Goal: Task Accomplishment & Management: Manage account settings

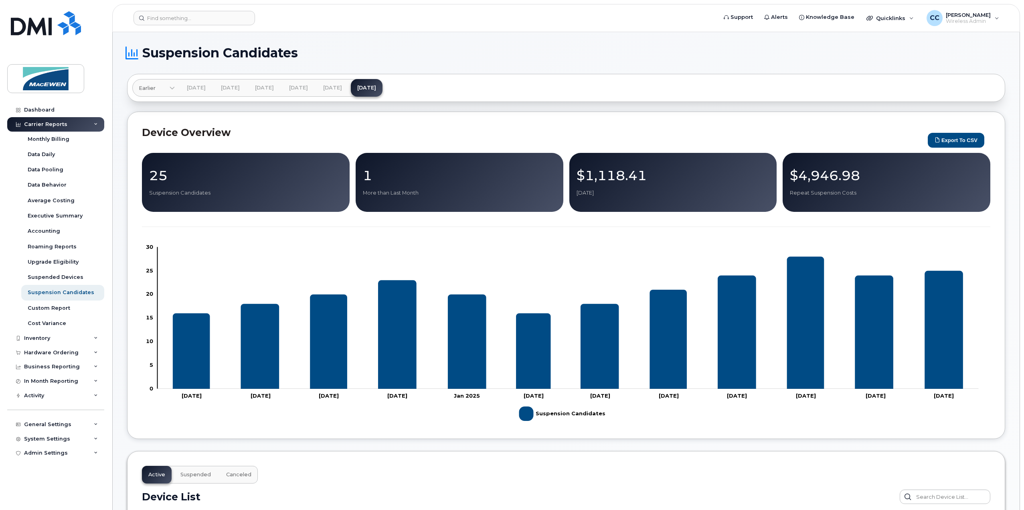
scroll to position [441, 0]
click at [45, 112] on div "Dashboard" at bounding box center [39, 110] width 30 height 6
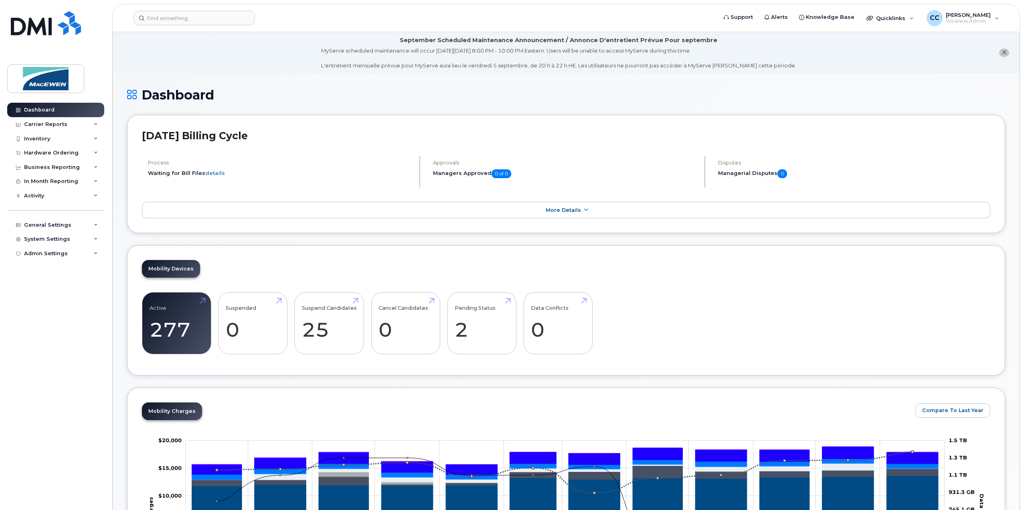
click at [326, 266] on div "Mobility Devices Active 277 -10% Suspended 0 -100% Suspend Candidates 25 Cancel…" at bounding box center [566, 310] width 878 height 130
click at [324, 316] on link "Suspend Candidates 25" at bounding box center [329, 323] width 55 height 53
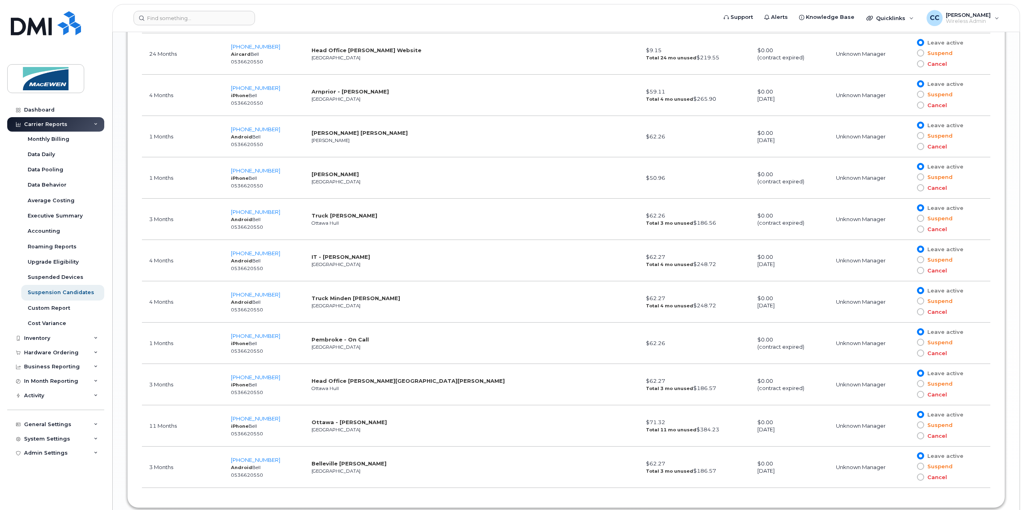
scroll to position [1125, 0]
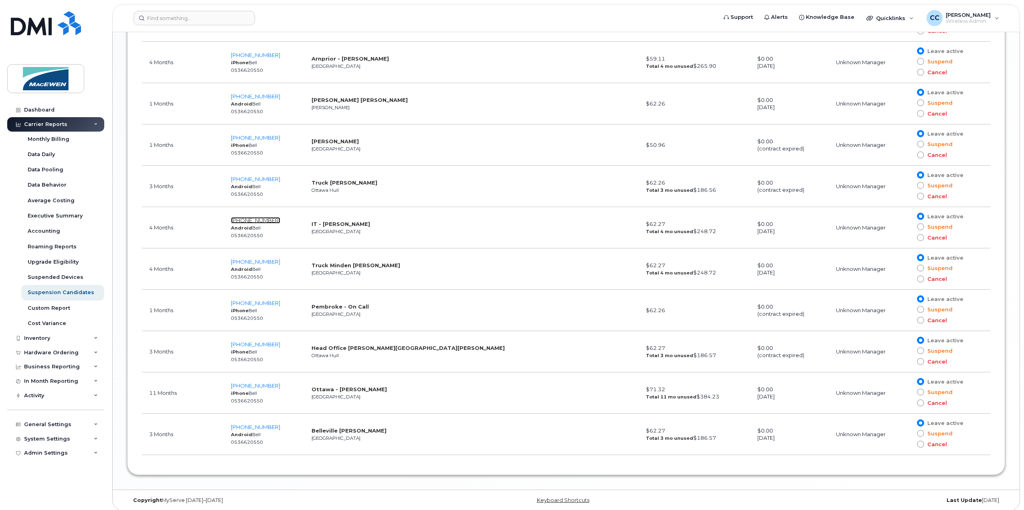
click at [269, 217] on span "613-551-2279" at bounding box center [255, 220] width 49 height 6
click at [249, 217] on span "613-551-2279" at bounding box center [255, 220] width 49 height 6
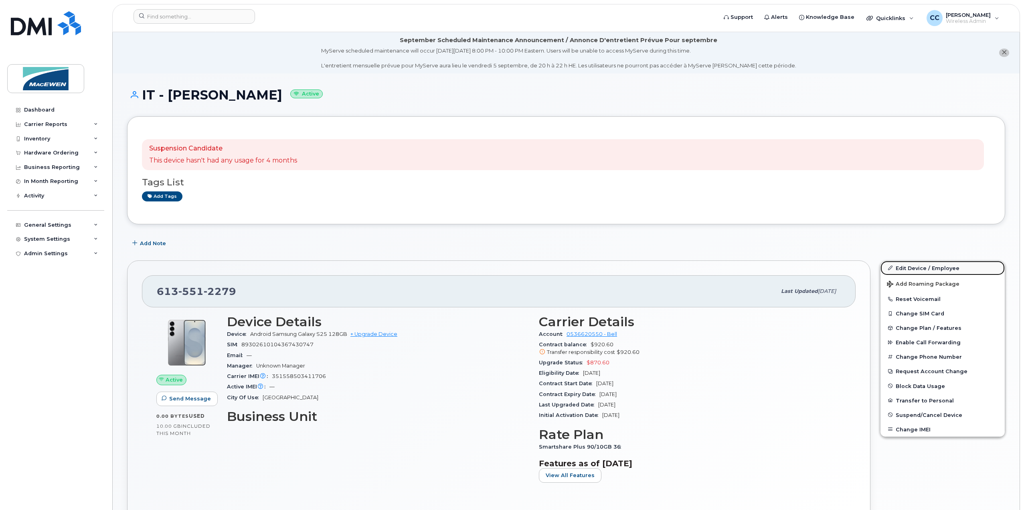
click at [910, 266] on link "Edit Device / Employee" at bounding box center [943, 268] width 124 height 14
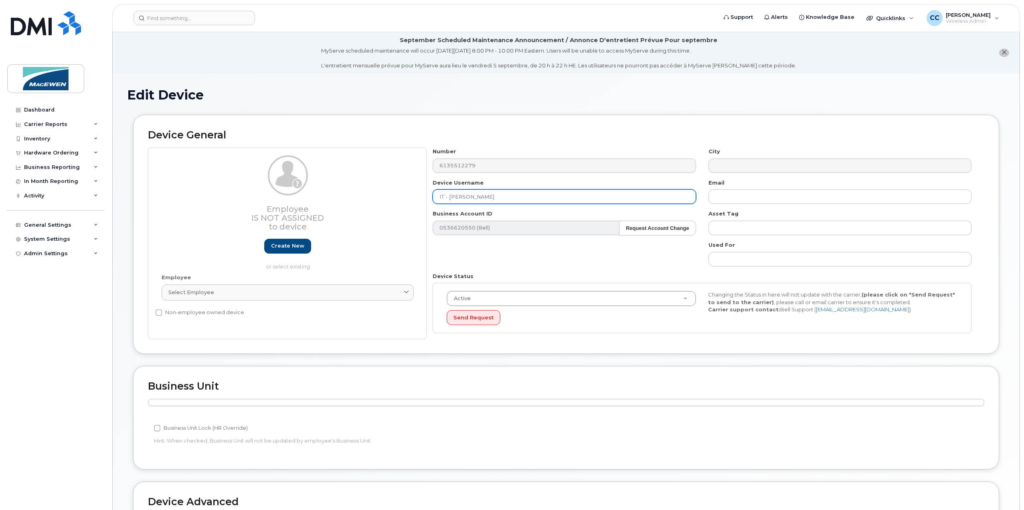
drag, startPoint x: 531, startPoint y: 199, endPoint x: 400, endPoint y: 190, distance: 131.8
click at [400, 190] on div "Employee Is not assigned to device Create new or select existing Employee Selec…" at bounding box center [566, 243] width 837 height 191
paste input "Steve McCormick"
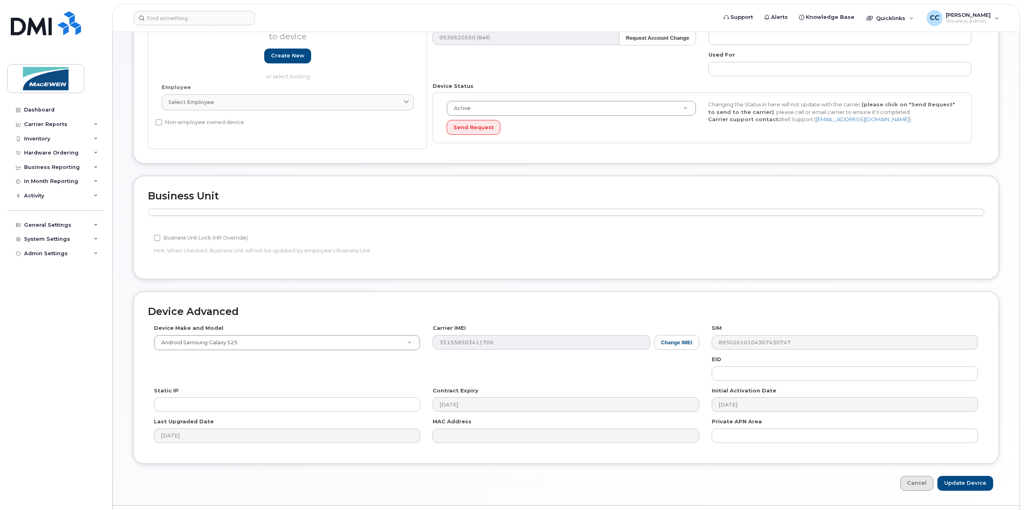
scroll to position [208, 0]
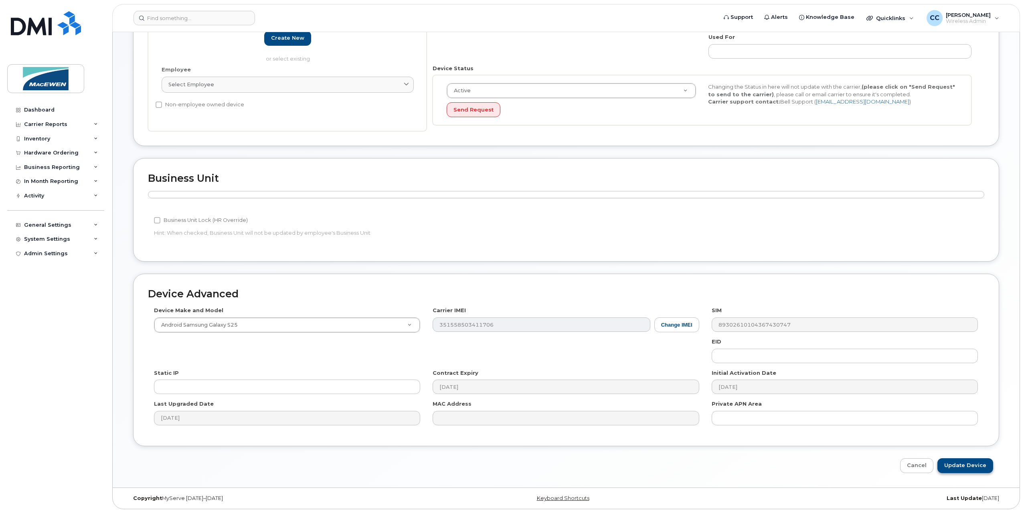
type input "Truck - Bourget - [PERSON_NAME]"
click at [972, 466] on input "Update Device" at bounding box center [966, 465] width 56 height 15
type input "Saving..."
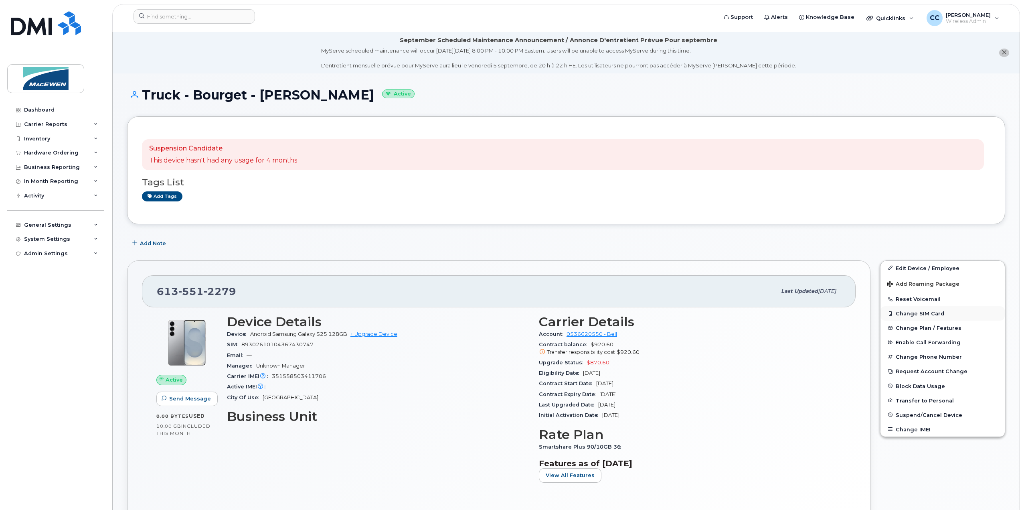
click at [910, 312] on button "Change SIM Card" at bounding box center [943, 313] width 124 height 14
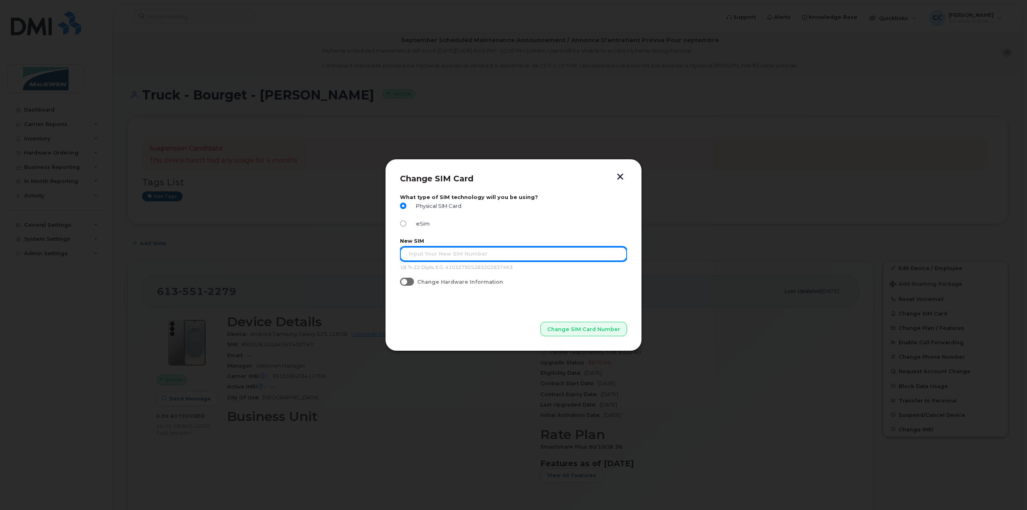
click at [434, 257] on input "text" at bounding box center [513, 254] width 227 height 14
type input "89302610104358605380"
click at [574, 332] on span "Change SIM Card Number" at bounding box center [583, 329] width 73 height 8
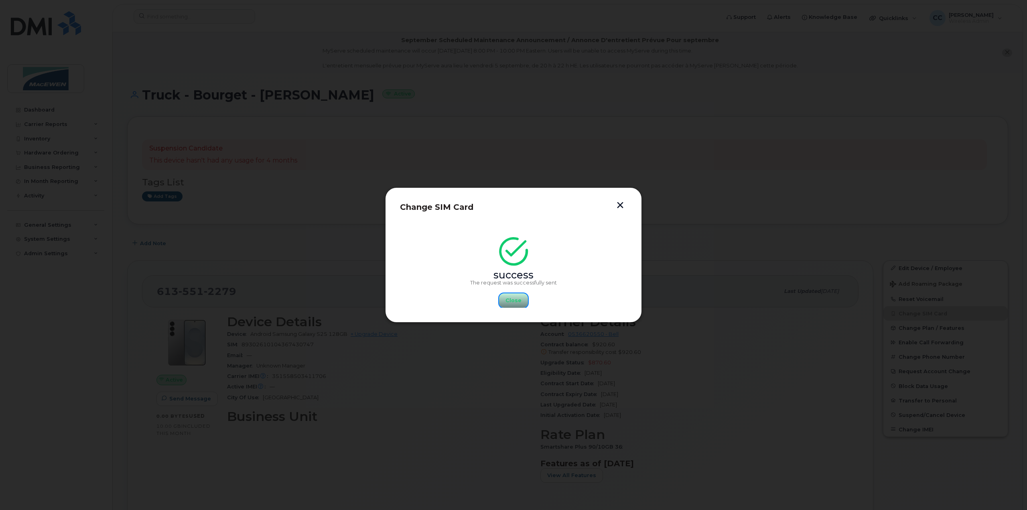
click at [519, 301] on span "Close" at bounding box center [513, 300] width 16 height 8
